Goal: Find specific page/section: Find specific page/section

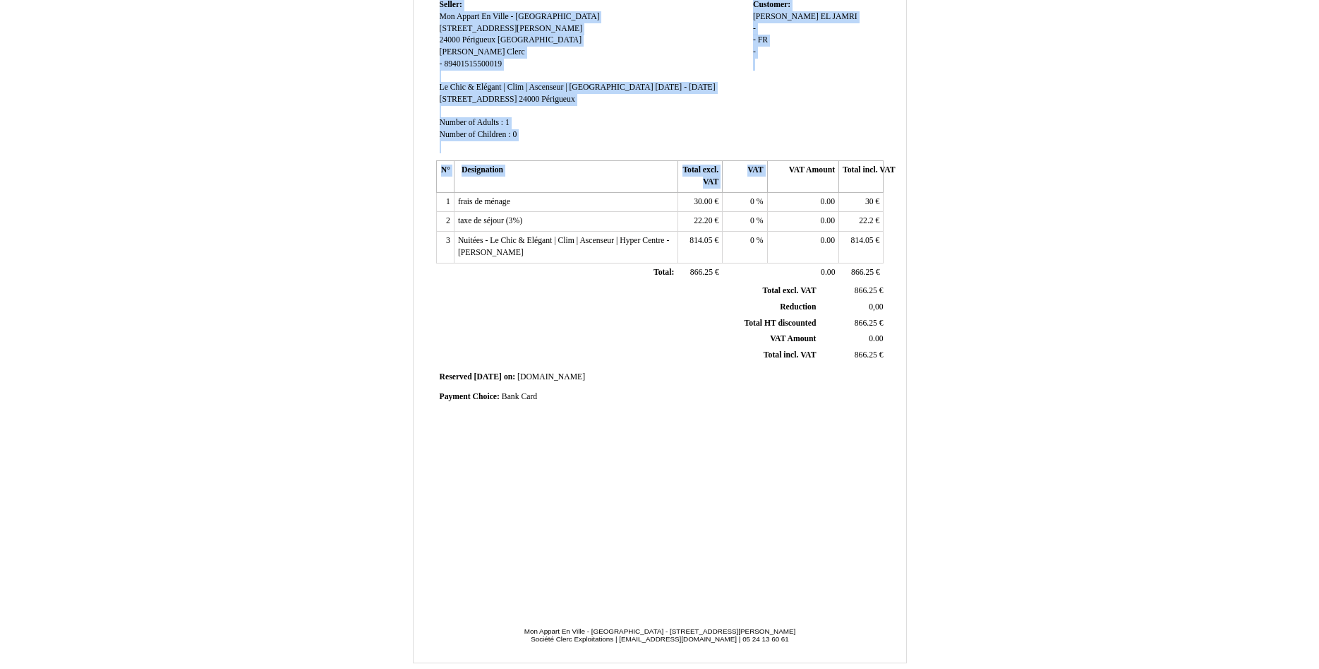
scroll to position [162, 0]
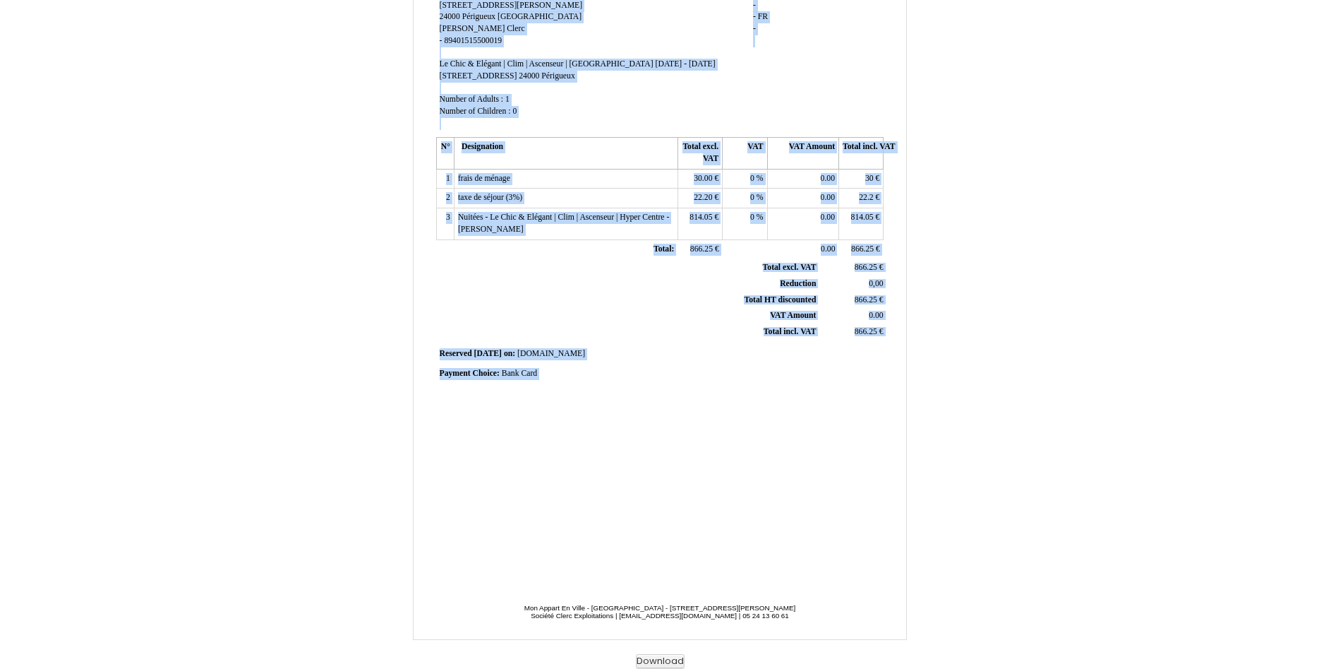
drag, startPoint x: 433, startPoint y: 40, endPoint x: 800, endPoint y: 453, distance: 552.1
click at [800, 453] on div "Invoice N° 5349443 Creation date [DATE] Seller: Mon Appart [GEOGRAPHIC_DATA] - …" at bounding box center [660, 257] width 494 height 766
copy div "Loremip D° 6165007 Sitametc adip 58 Elits 3836 Doeius: Tem Incidi Ut Labor - Et…"
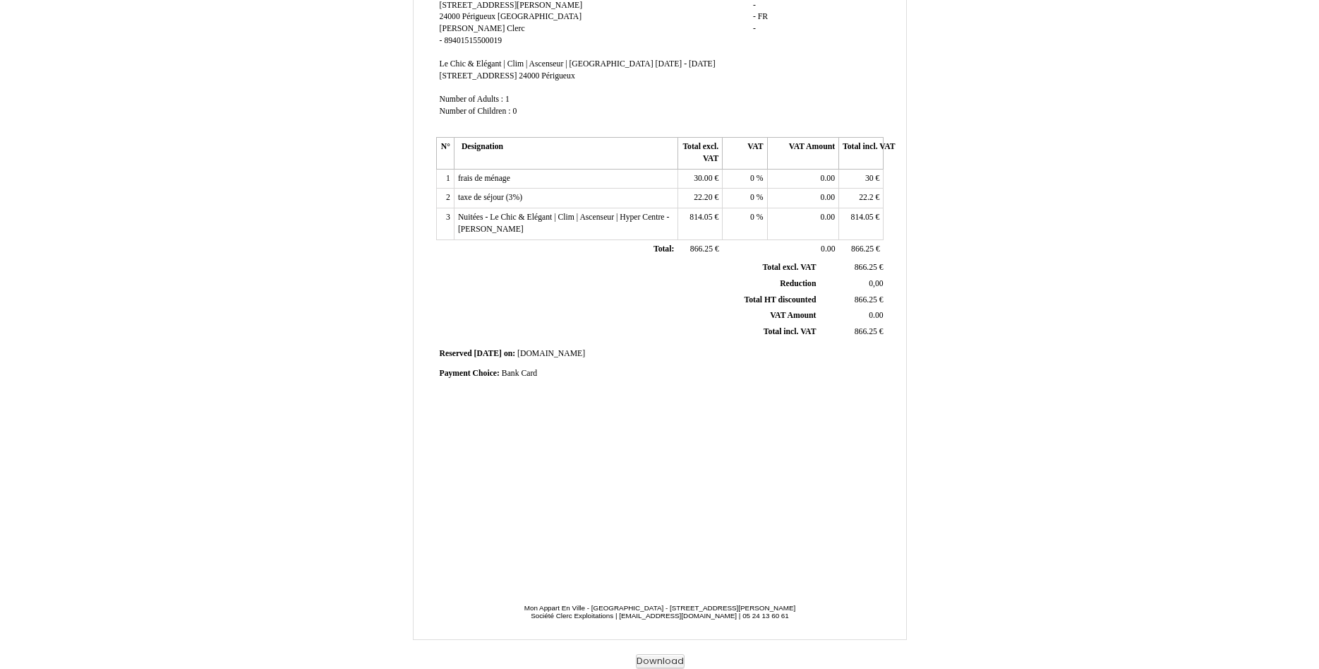
copy iframe
click at [287, 176] on div "Invoice N° 5349443 Creation date [DATE] Seller: Mon Appart [GEOGRAPHIC_DATA] - …" at bounding box center [660, 271] width 826 height 794
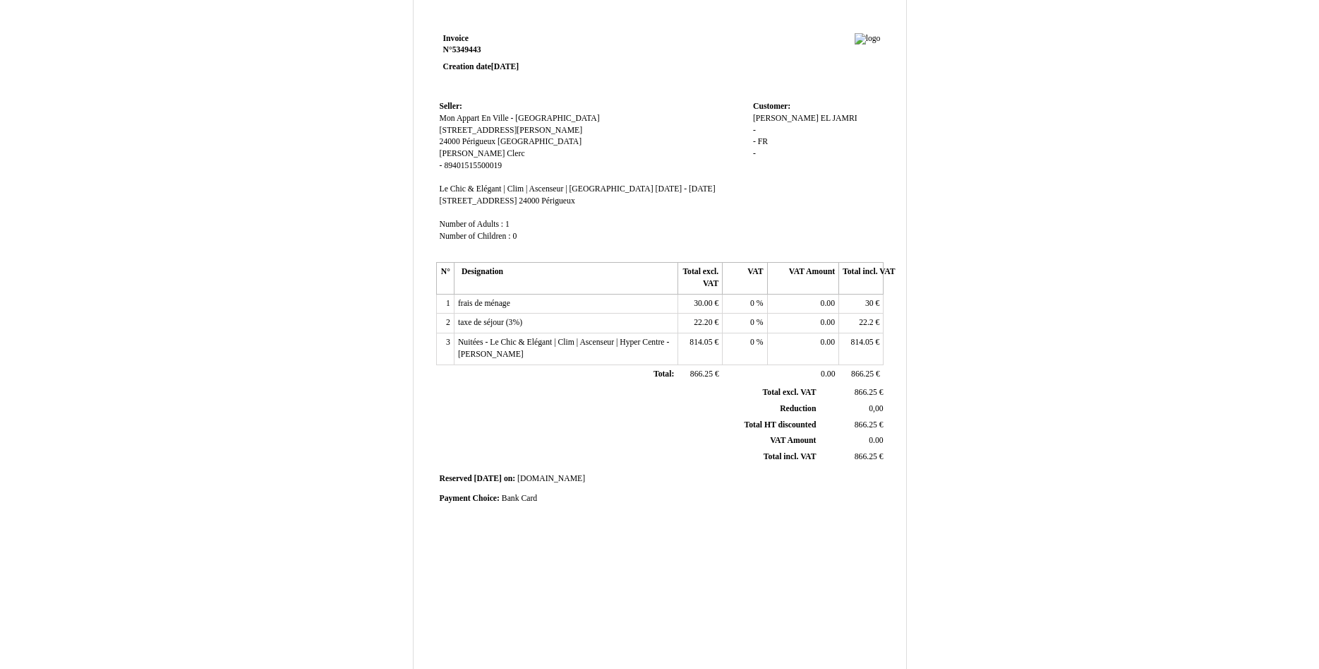
scroll to position [0, 0]
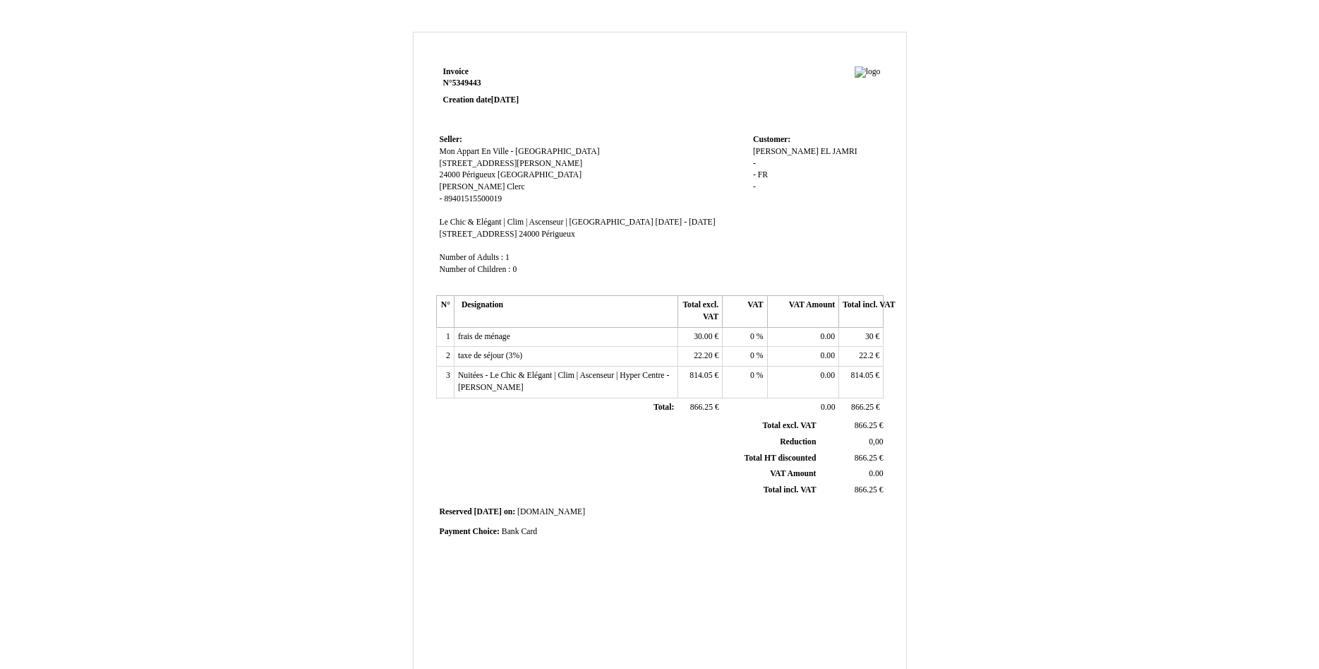
click at [901, 30] on div "Invoice N° 5349443 Creation date [DATE] Seller: Mon Appart [GEOGRAPHIC_DATA] - …" at bounding box center [659, 422] width 1319 height 809
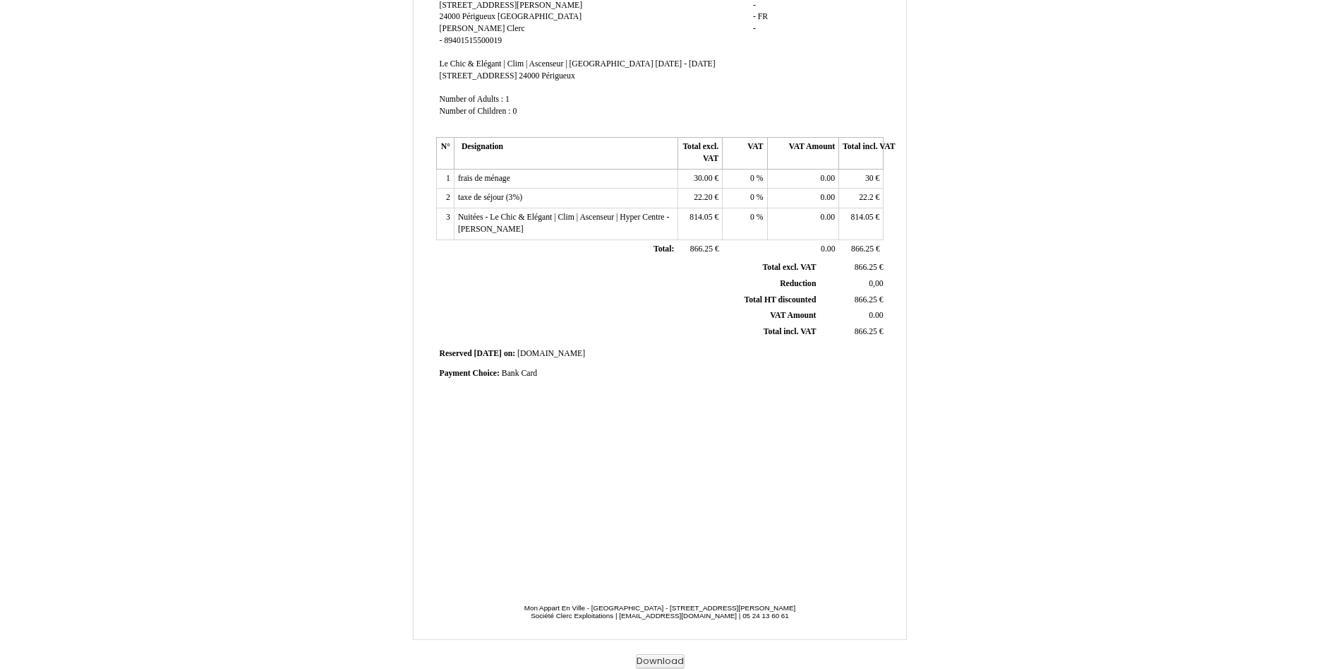
scroll to position [162, 0]
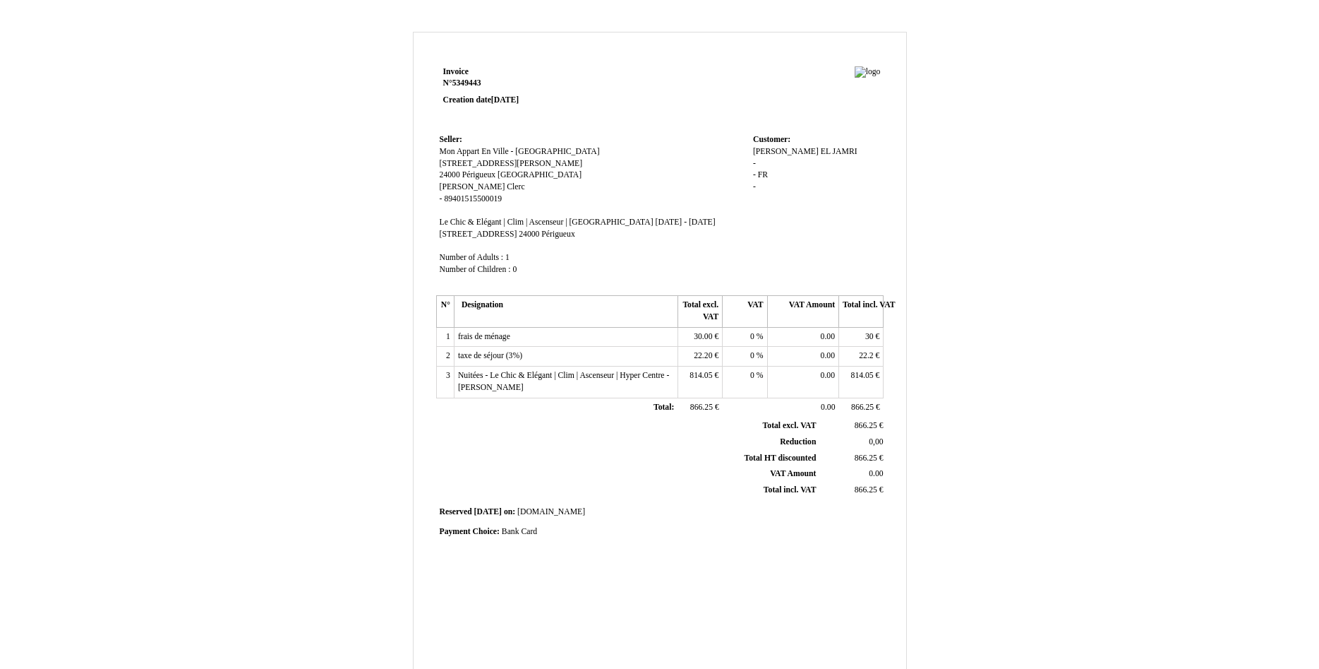
click at [1239, 103] on div "Invoice N° 5349443 Creation date [DATE] Seller: Mon Appart [GEOGRAPHIC_DATA] - …" at bounding box center [659, 422] width 1319 height 809
click at [437, 79] on td "Invoice N° 5349443 Creation date 21 March 2025" at bounding box center [525, 97] width 179 height 68
drag, startPoint x: 427, startPoint y: 64, endPoint x: 743, endPoint y: 597, distance: 619.8
click at [743, 597] on div "Invoice N° 5349443 Creation date 21 March 2025 Seller: Mon Appart En Ville - Le…" at bounding box center [660, 415] width 494 height 766
drag, startPoint x: 1177, startPoint y: 286, endPoint x: 1166, endPoint y: 281, distance: 12.3
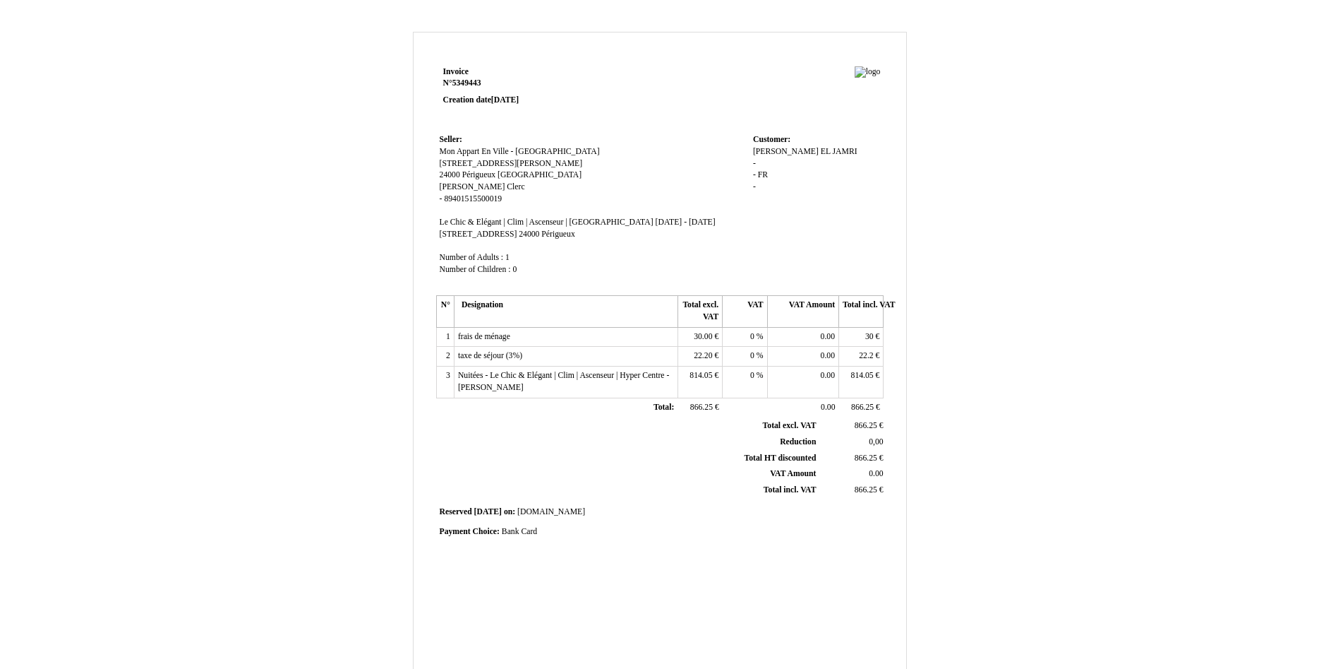
click at [1102, 138] on div "Invoice N° 5349443 Creation date 21 March 2025 Seller: Mon Appart En Ville - Le…" at bounding box center [659, 422] width 1319 height 809
click at [614, 95] on td "Invoice N° 5349443 Creation date 21 March 2025" at bounding box center [525, 97] width 179 height 68
